Goal: Task Accomplishment & Management: Manage account settings

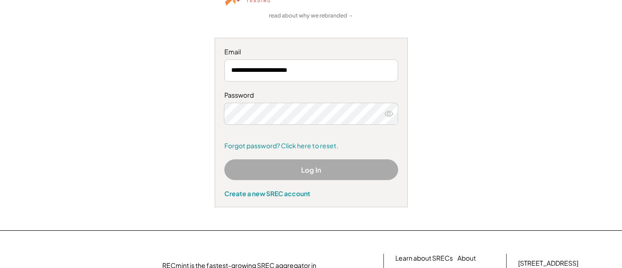
scroll to position [99, 0]
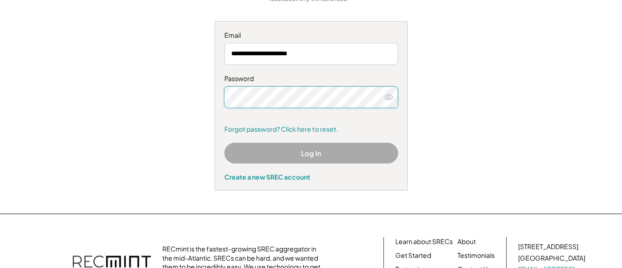
click at [292, 150] on button "Log In" at bounding box center [312, 153] width 174 height 21
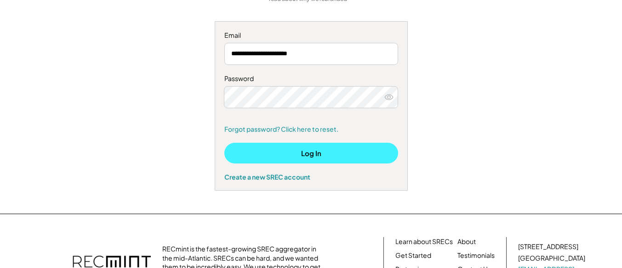
click at [292, 150] on button "Log In" at bounding box center [312, 153] width 174 height 21
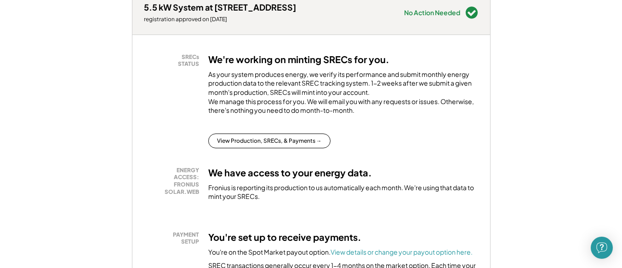
scroll to position [199, 0]
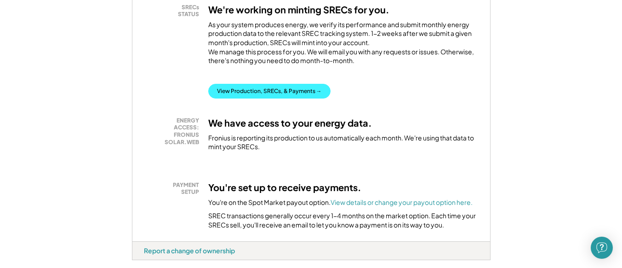
click at [261, 98] on button "View Production, SRECs, & Payments →" at bounding box center [269, 91] width 122 height 15
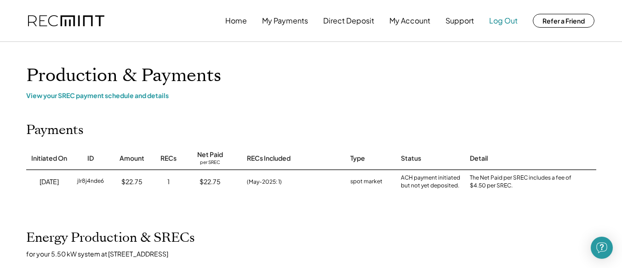
click at [508, 23] on button "Log Out" at bounding box center [504, 21] width 29 height 18
